Goal: Task Accomplishment & Management: Manage account settings

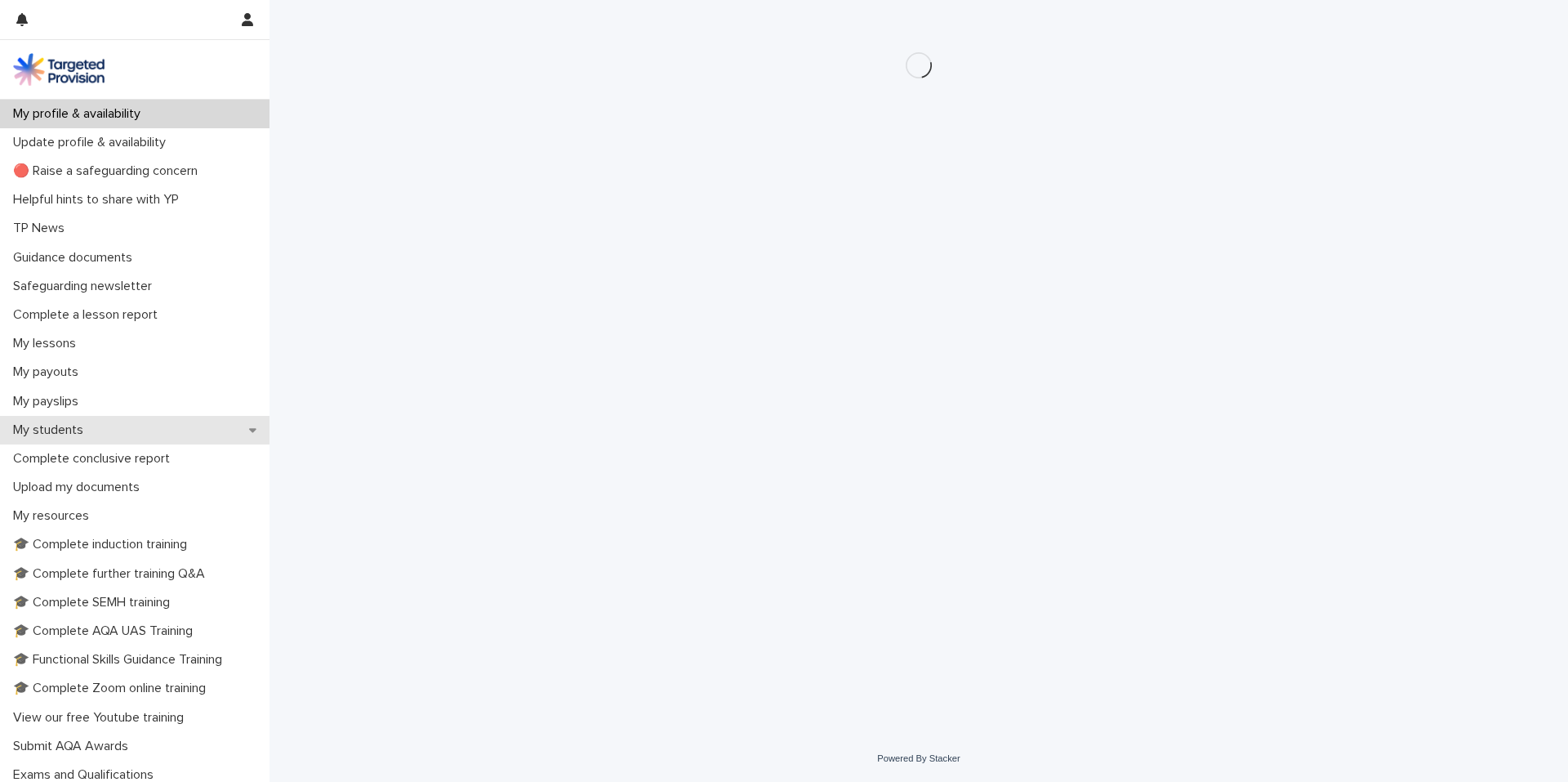
click at [128, 428] on div "My students" at bounding box center [135, 430] width 269 height 29
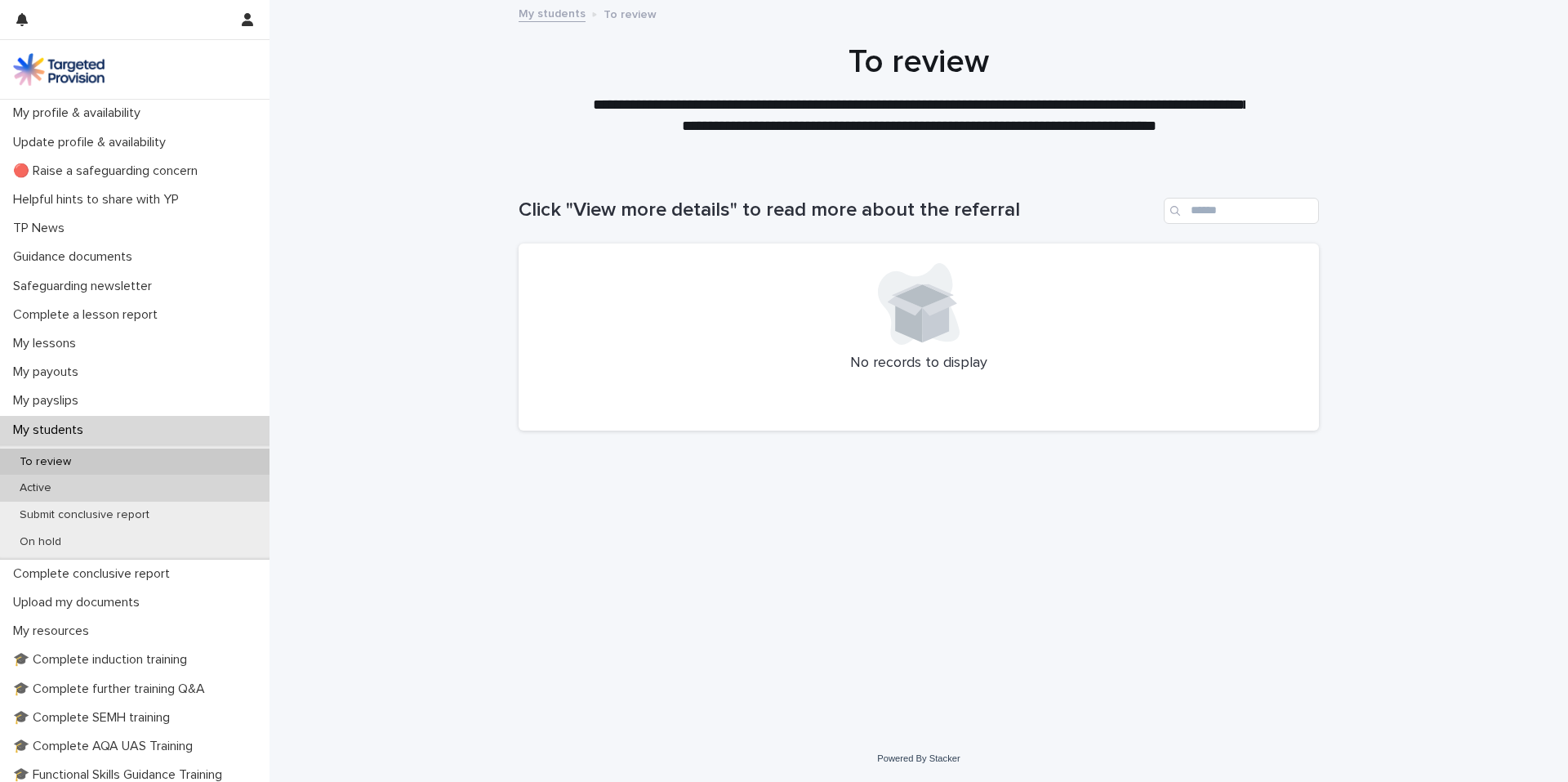
click at [161, 488] on div "Active" at bounding box center [135, 487] width 269 height 27
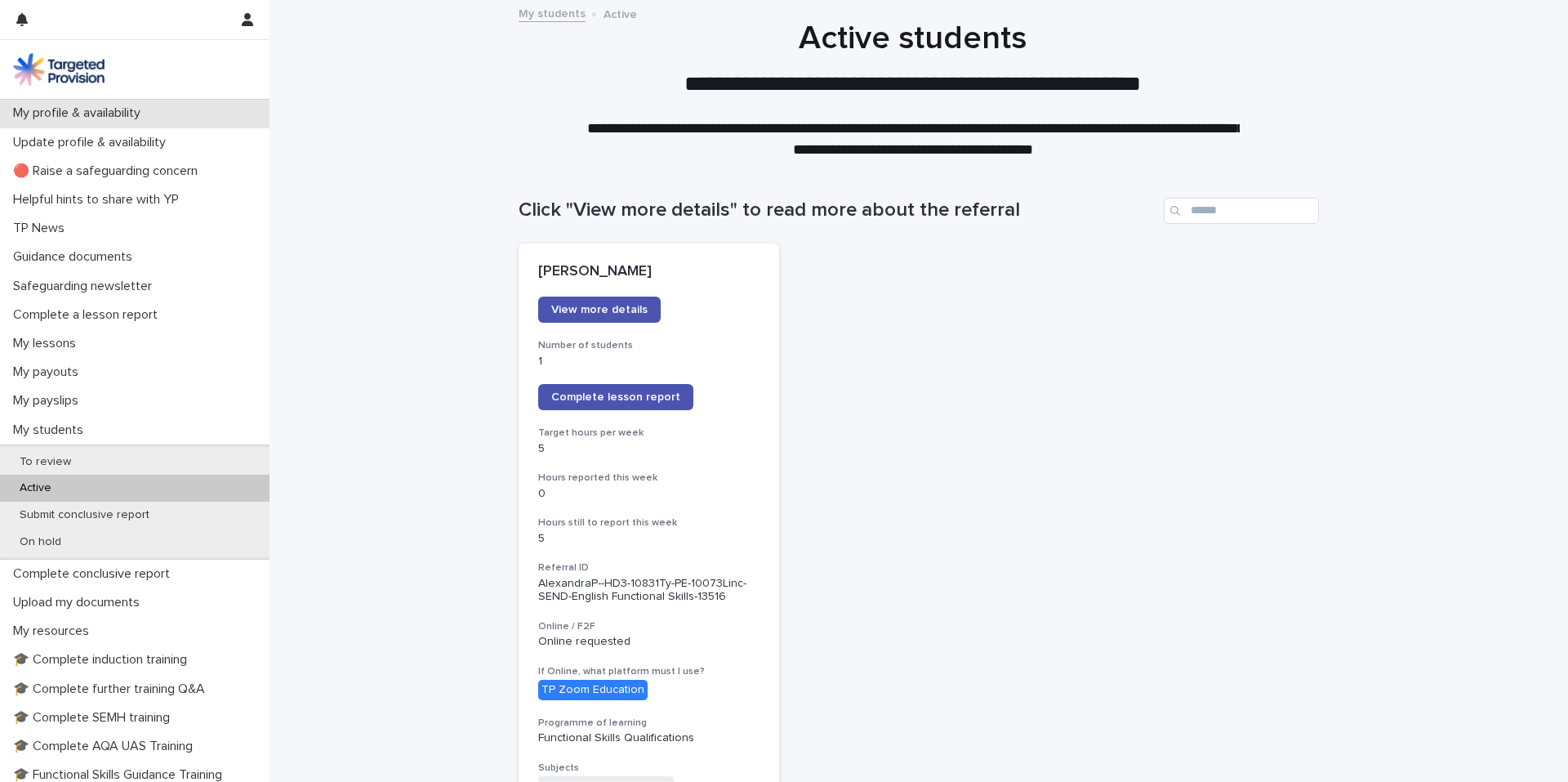
click at [110, 112] on p "My profile & availability" at bounding box center [80, 113] width 147 height 16
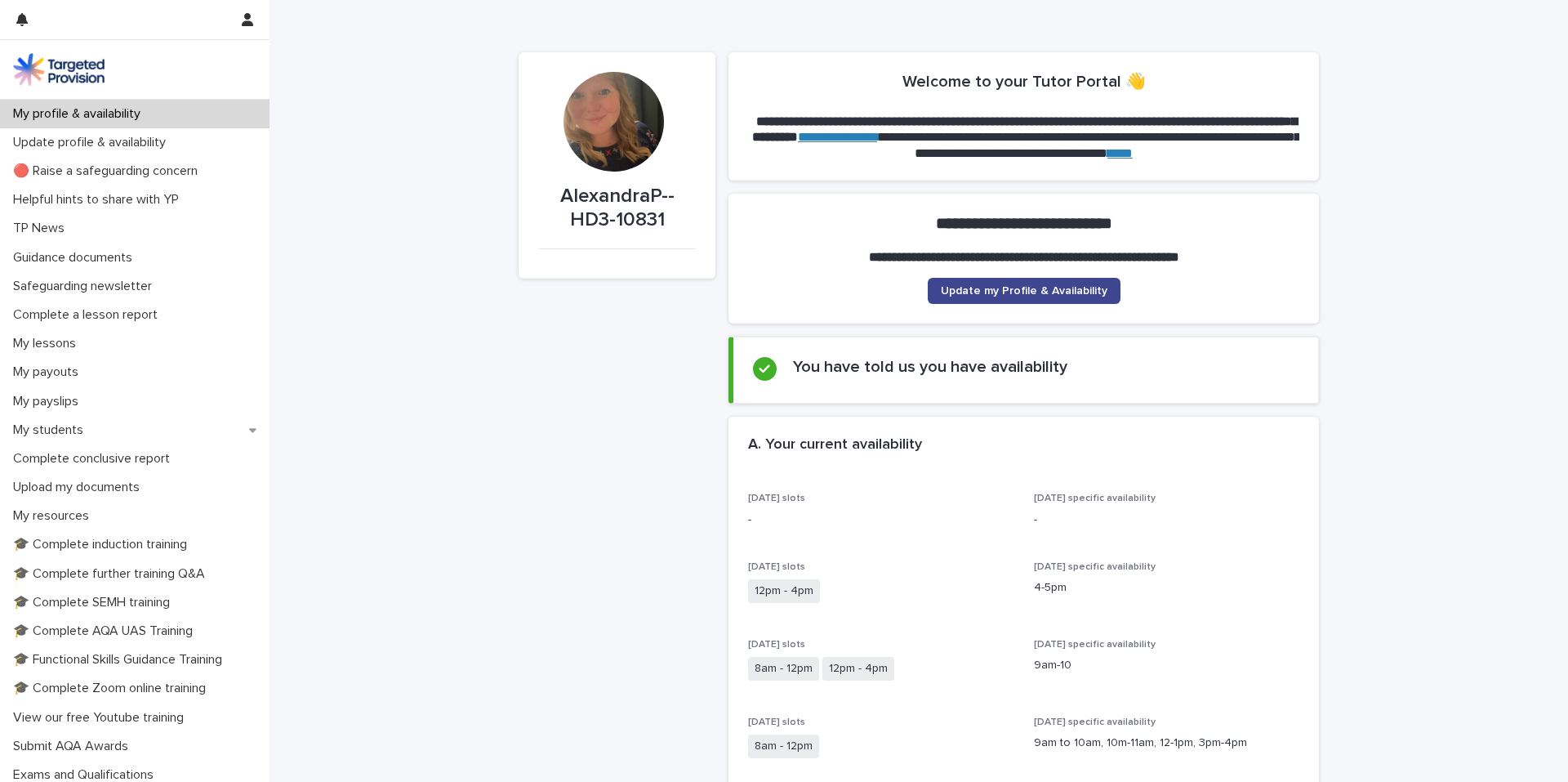
click at [1043, 298] on link "Update my Profile & Availability" at bounding box center [1024, 291] width 193 height 26
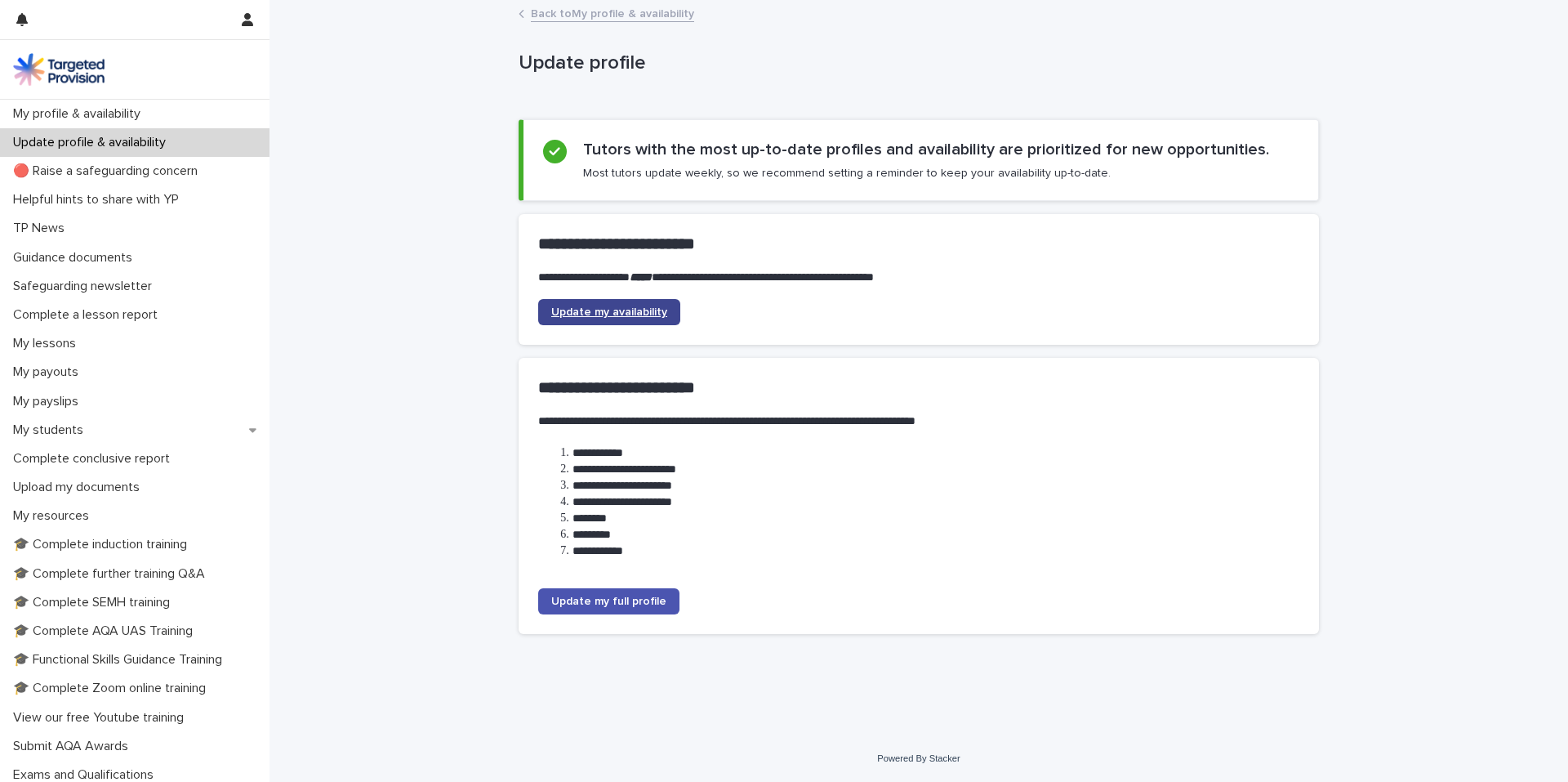
click at [664, 299] on link "Update my availability" at bounding box center [610, 312] width 143 height 26
